Goal: Navigation & Orientation: Find specific page/section

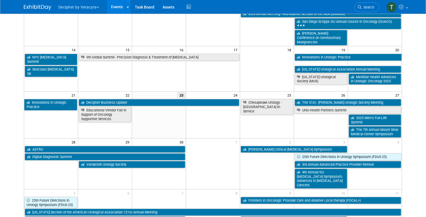
scroll to position [120, 0]
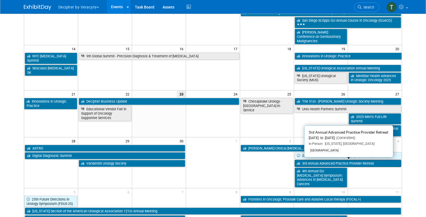
click at [373, 163] on link "3rd Annual Advanced Practice Provider Retreat" at bounding box center [348, 163] width 107 height 7
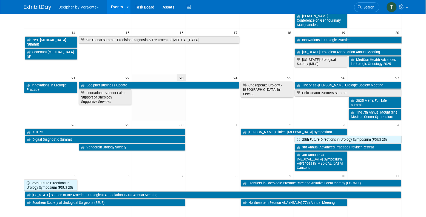
scroll to position [136, 0]
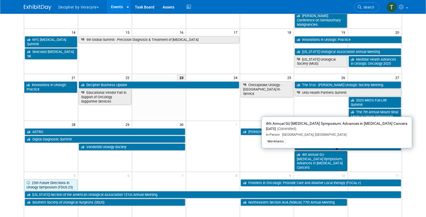
click at [325, 159] on link "4th Annual GU [MEDICAL_DATA] Symposium: Advances in [MEDICAL_DATA] Cancers" at bounding box center [321, 161] width 53 height 20
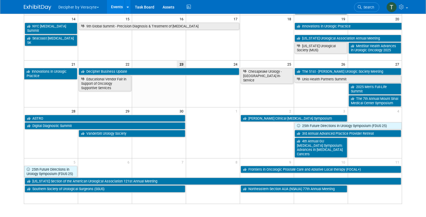
scroll to position [150, 0]
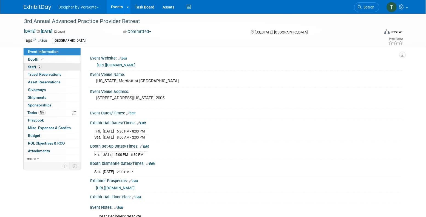
click at [41, 69] on span "Staff 2" at bounding box center [35, 67] width 14 height 4
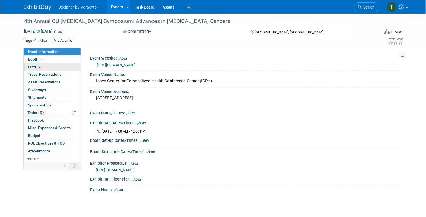
click at [64, 68] on link "2 Staff 2" at bounding box center [52, 66] width 57 height 7
